Goal: Information Seeking & Learning: Learn about a topic

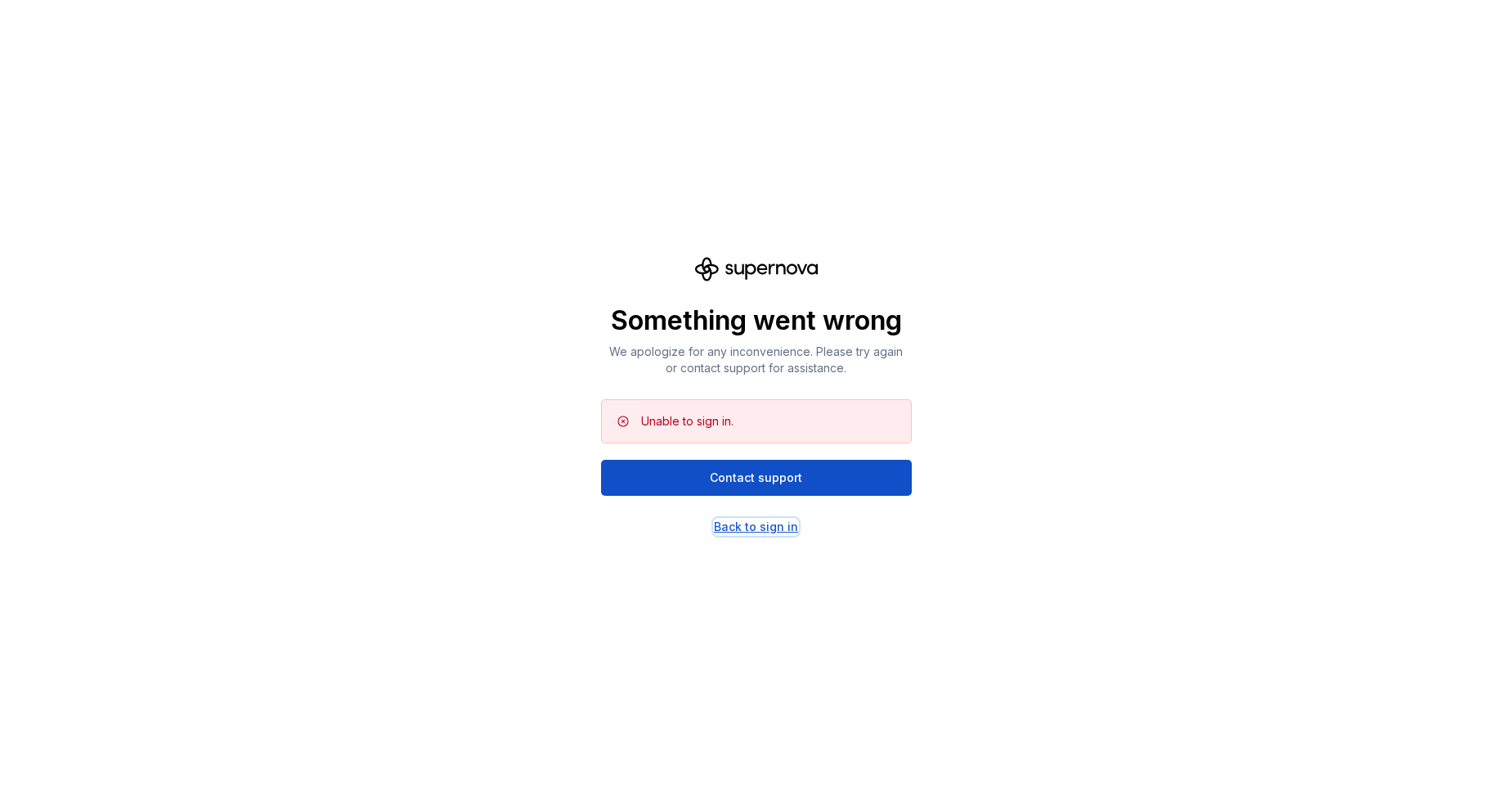
click at [748, 524] on div "Back to sign in" at bounding box center [756, 527] width 84 height 16
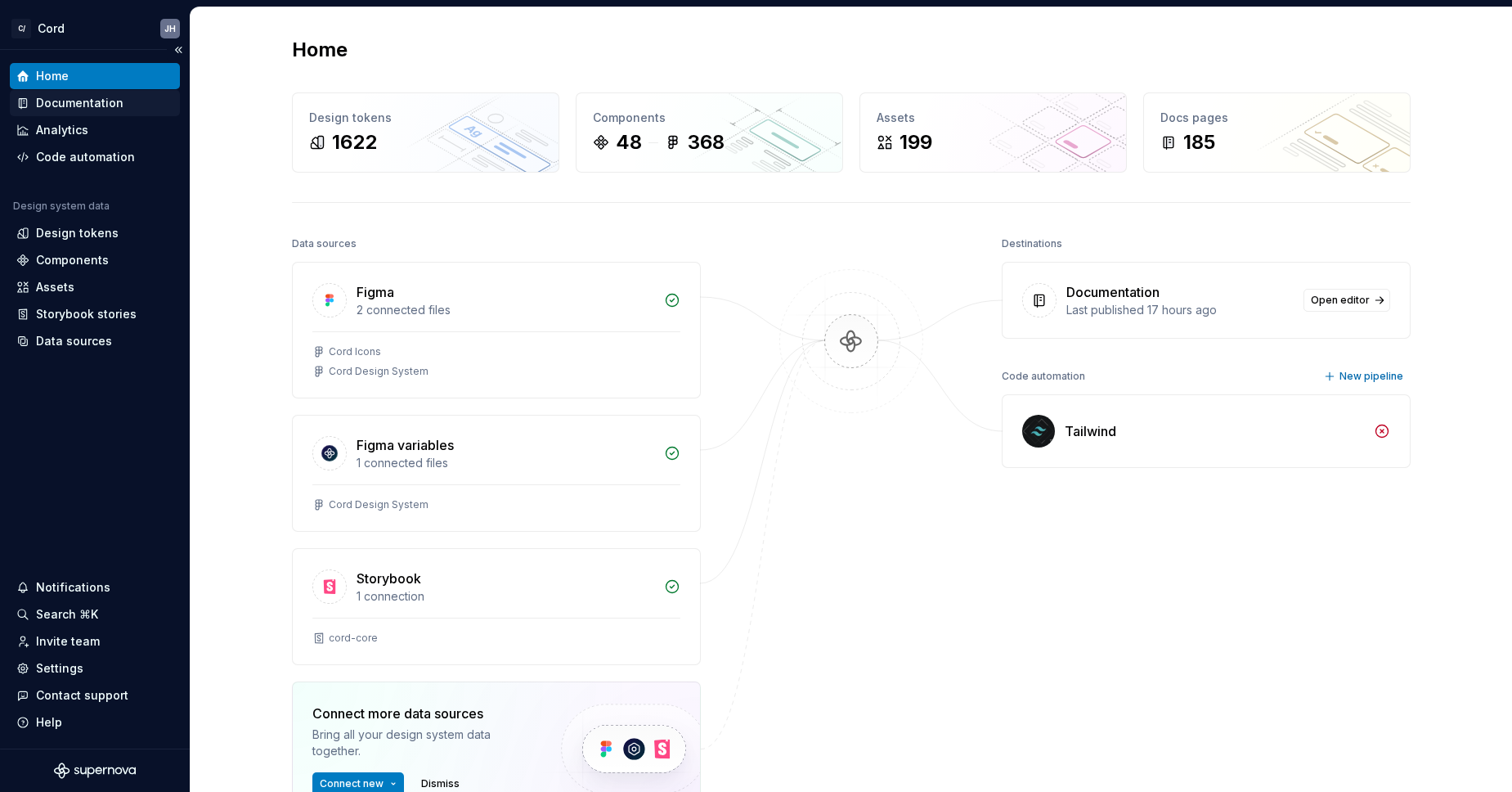
click at [99, 103] on div "Documentation" at bounding box center [79, 103] width 87 height 16
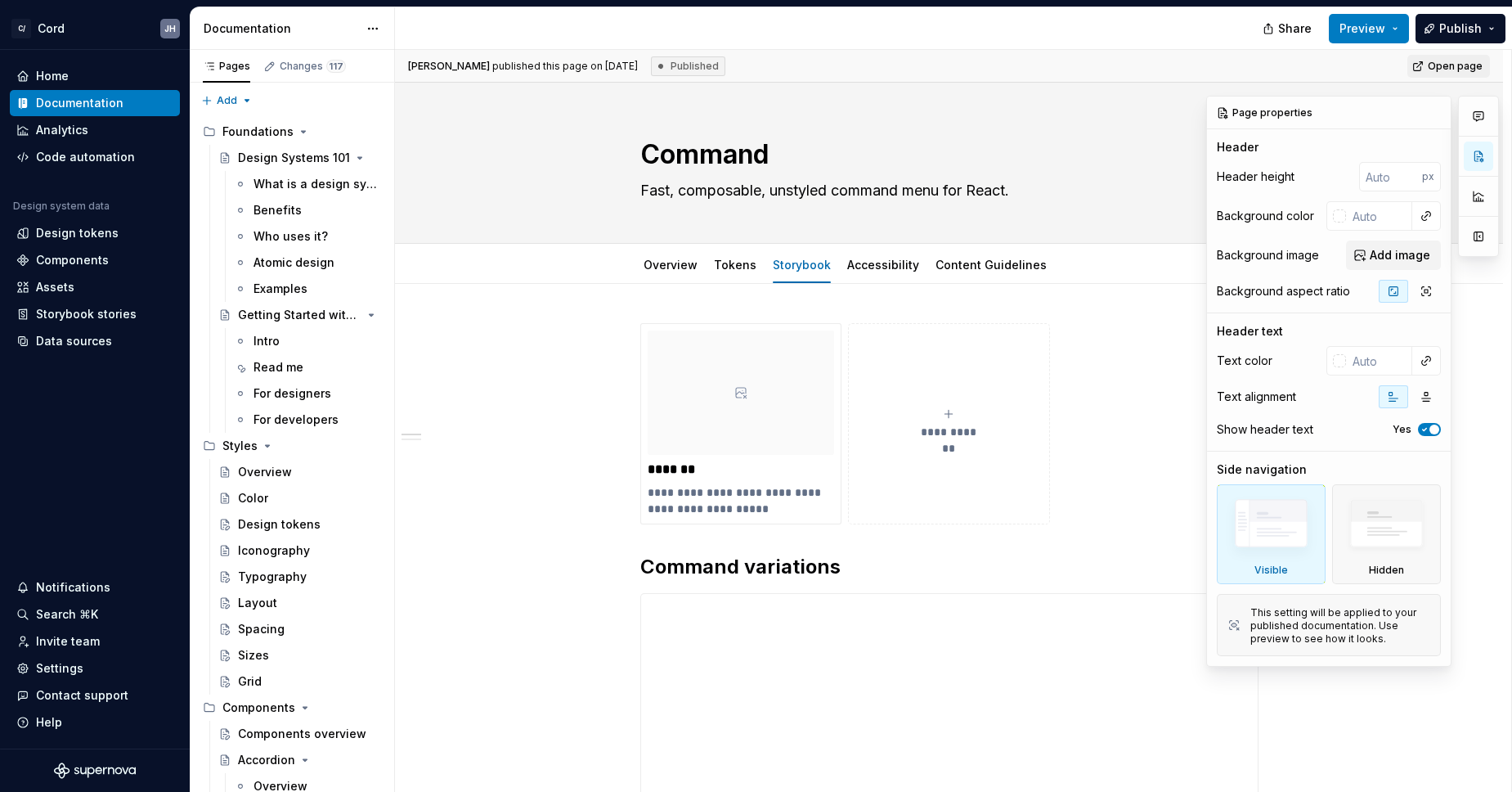
type textarea "*"
